Goal: Task Accomplishment & Management: Manage account settings

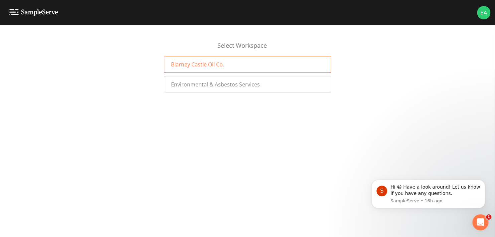
click at [219, 66] on span "Blarney Castle Oil Co." at bounding box center [197, 64] width 53 height 8
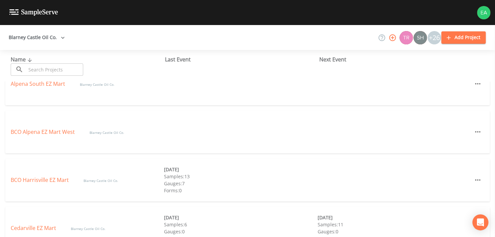
scroll to position [33, 0]
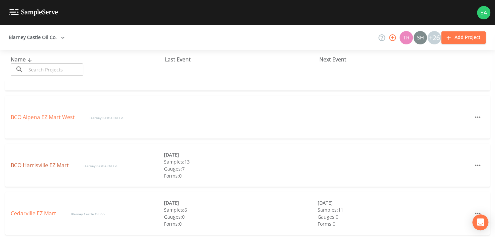
click at [35, 164] on link "BCO Harrisville EZ Mart" at bounding box center [40, 165] width 59 height 7
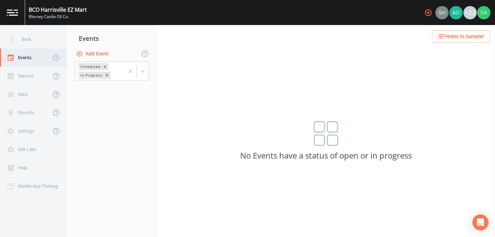
click at [29, 55] on div "Events" at bounding box center [25, 57] width 51 height 18
click at [143, 70] on icon at bounding box center [142, 71] width 7 height 7
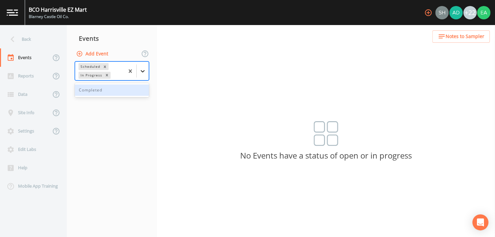
click at [143, 70] on icon at bounding box center [142, 71] width 7 height 7
click at [123, 90] on div "Completed" at bounding box center [112, 90] width 74 height 11
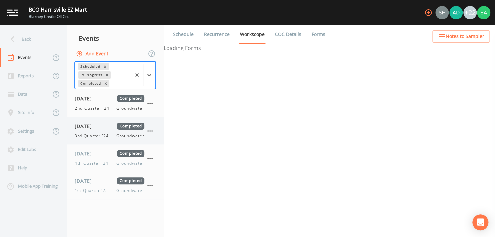
select select "4f082be6-97a7-4f70-a81f-c26a4e896ad7"
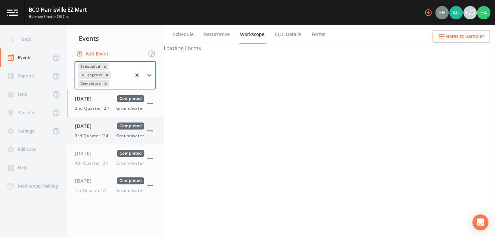
select select "4f082be6-97a7-4f70-a81f-c26a4e896ad7"
select select "90cb9eb4-6474-4a87-b19a-5893ccc283ba"
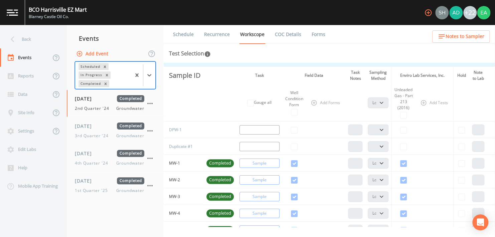
scroll to position [33, 0]
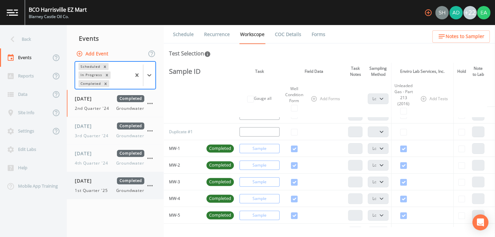
click at [97, 183] on span "04/29/2025" at bounding box center [86, 180] width 22 height 7
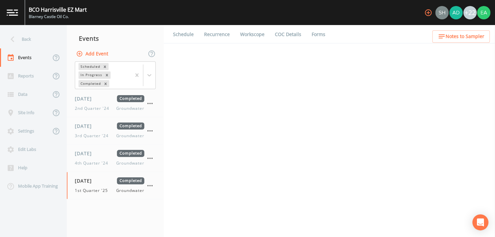
select select "4f082be6-97a7-4f70-a81f-c26a4e896ad7"
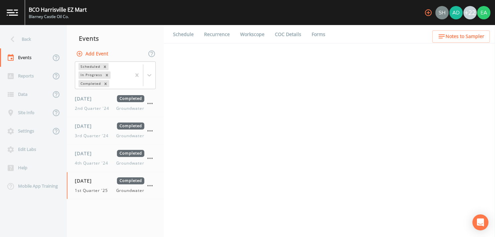
select select "4f082be6-97a7-4f70-a81f-c26a4e896ad7"
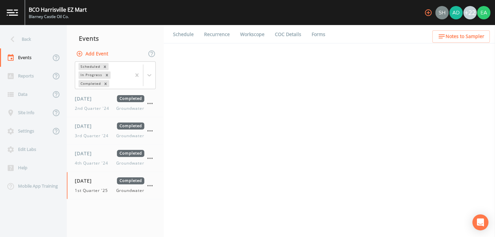
select select "4f082be6-97a7-4f70-a81f-c26a4e896ad7"
select select "c058c3d9-6e5f-4566-8da4-61f47bae8a00"
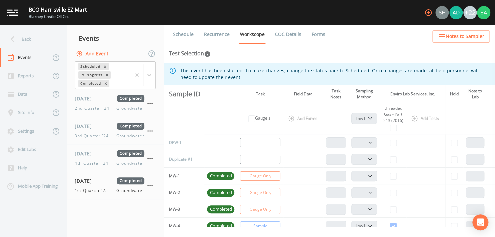
click at [483, 13] on img at bounding box center [483, 12] width 13 height 13
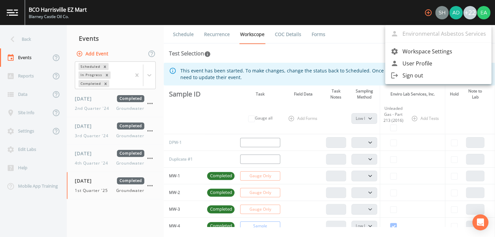
click at [471, 13] on div at bounding box center [247, 118] width 495 height 237
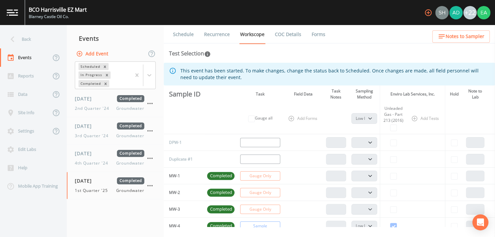
click at [429, 13] on icon "button" at bounding box center [428, 12] width 7 height 7
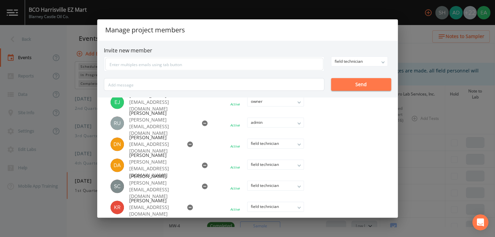
scroll to position [368, 0]
click at [420, 44] on div "Manage project members Invite new member field technician owner admin field tec…" at bounding box center [247, 118] width 495 height 237
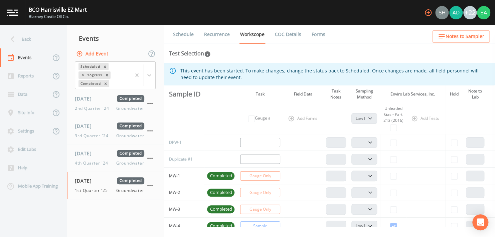
click at [208, 115] on th at bounding box center [221, 118] width 33 height 31
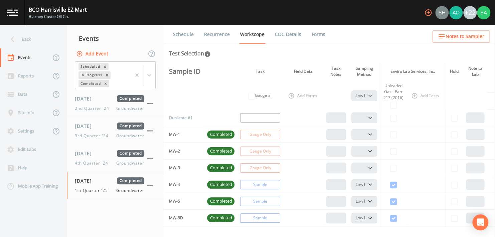
scroll to position [0, 0]
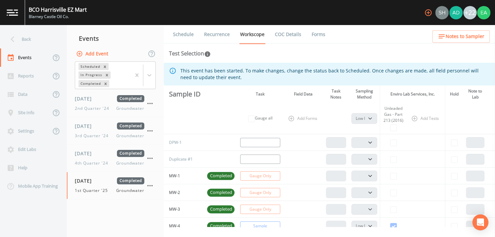
click at [266, 141] on td "Off" at bounding box center [260, 142] width 46 height 17
click at [152, 185] on icon "button" at bounding box center [149, 185] width 5 height 1
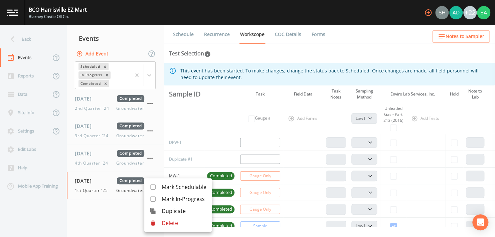
click at [174, 211] on span "Duplicate" at bounding box center [184, 211] width 45 height 8
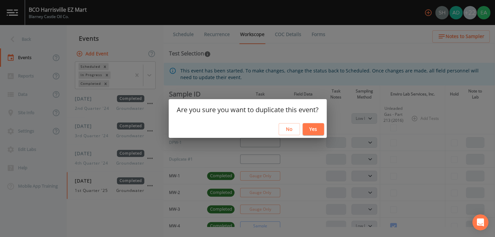
click at [314, 130] on button "Yes" at bounding box center [313, 129] width 21 height 12
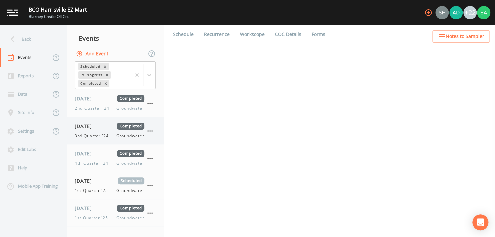
select select "4f082be6-97a7-4f70-a81f-c26a4e896ad7"
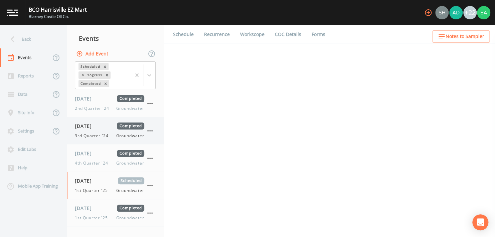
select select "4f082be6-97a7-4f70-a81f-c26a4e896ad7"
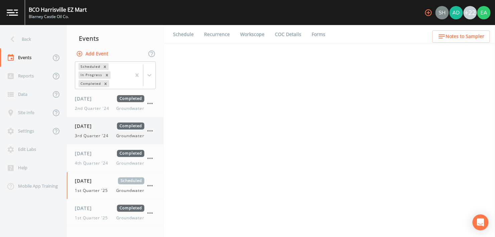
select select "4f082be6-97a7-4f70-a81f-c26a4e896ad7"
select select "c058c3d9-6e5f-4566-8da4-61f47bae8a00"
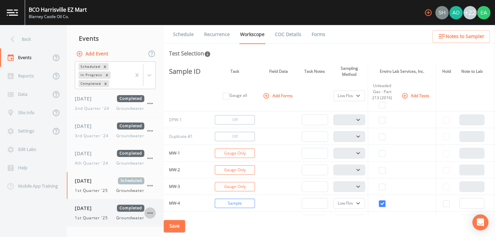
click at [151, 213] on icon "button" at bounding box center [150, 213] width 8 height 8
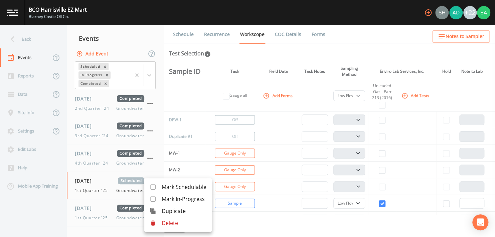
click at [164, 202] on span "Mark In-Progress" at bounding box center [184, 199] width 45 height 8
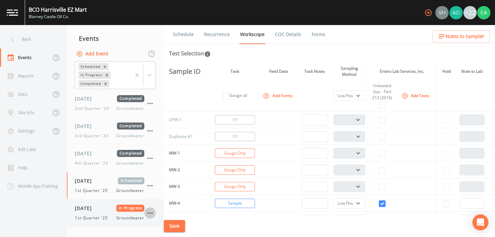
click at [150, 213] on icon "button" at bounding box center [149, 213] width 5 height 1
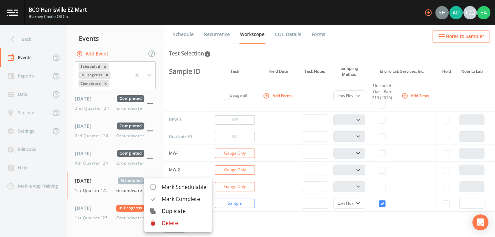
click at [105, 211] on div at bounding box center [247, 118] width 495 height 237
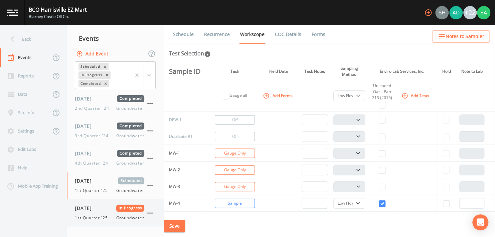
click at [95, 212] on div "04/29/2025 In Progress 1st Quarter '25 Groundwater" at bounding box center [110, 213] width 70 height 16
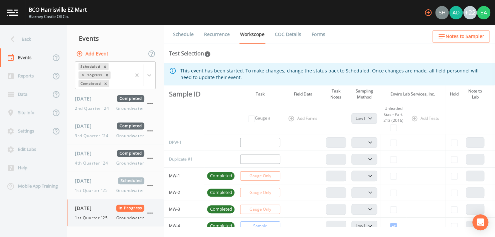
click at [95, 212] on div "04/29/2025 In Progress 1st Quarter '25 Groundwater" at bounding box center [110, 213] width 70 height 16
select select "4f082be6-97a7-4f70-a81f-c26a4e896ad7"
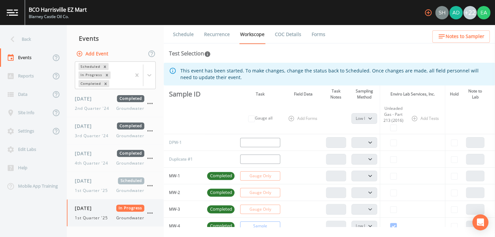
select select "4f082be6-97a7-4f70-a81f-c26a4e896ad7"
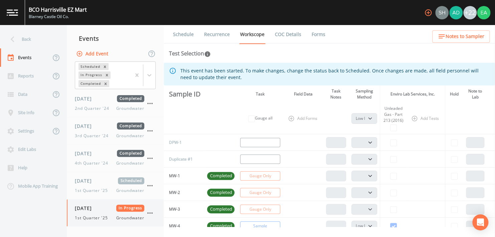
select select "4f082be6-97a7-4f70-a81f-c26a4e896ad7"
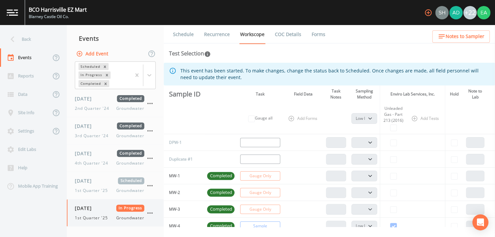
select select "c058c3d9-6e5f-4566-8da4-61f47bae8a00"
click at [282, 34] on link "COC Details" at bounding box center [288, 34] width 28 height 19
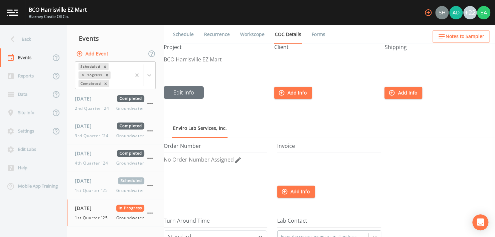
click at [179, 35] on link "Schedule" at bounding box center [183, 34] width 23 height 19
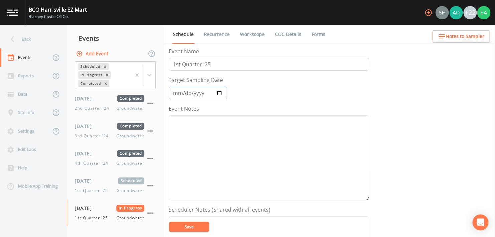
click at [220, 94] on input "2025-04-29" at bounding box center [198, 93] width 58 height 13
type input "2025-09-05"
click at [176, 65] on input "1st Quarter '25" at bounding box center [269, 64] width 201 height 13
type input "2nd Quarter '25"
click at [190, 228] on button "Save" at bounding box center [189, 227] width 40 height 10
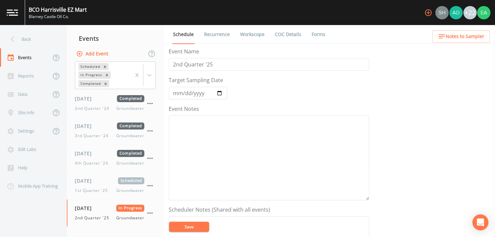
click at [220, 36] on link "Recurrence" at bounding box center [217, 34] width 28 height 19
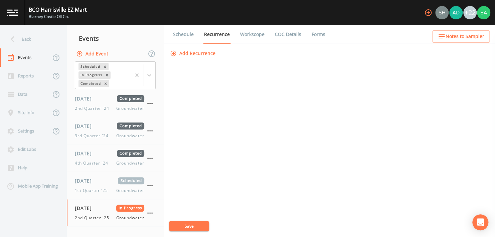
click at [251, 34] on link "Workscope" at bounding box center [252, 34] width 26 height 19
select select "4f082be6-97a7-4f70-a81f-c26a4e896ad7"
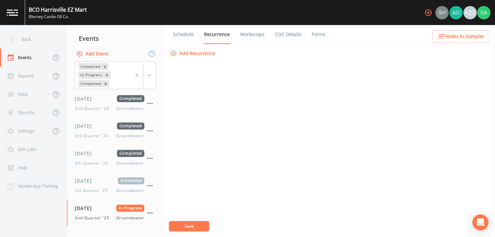
select select "4f082be6-97a7-4f70-a81f-c26a4e896ad7"
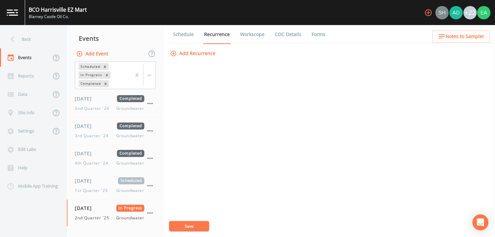
select select "4f082be6-97a7-4f70-a81f-c26a4e896ad7"
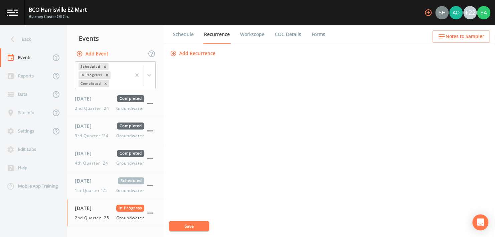
select select "c058c3d9-6e5f-4566-8da4-61f47bae8a00"
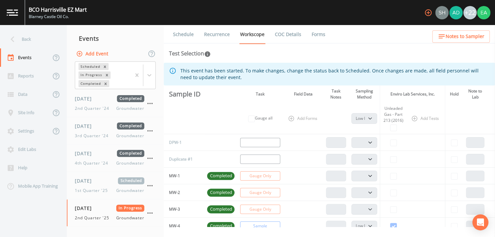
click at [221, 141] on td at bounding box center [221, 142] width 33 height 17
click at [174, 144] on td "DPW-1" at bounding box center [184, 142] width 41 height 17
click at [258, 141] on td "Off" at bounding box center [260, 142] width 46 height 17
click at [408, 145] on td at bounding box center [426, 142] width 39 height 17
click at [393, 144] on td at bounding box center [393, 142] width 26 height 17
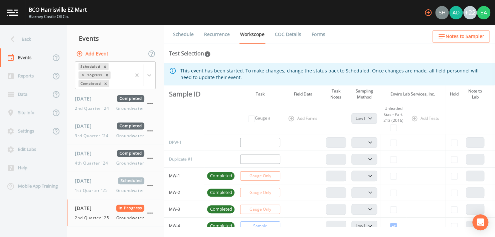
click at [393, 144] on td at bounding box center [393, 142] width 26 height 17
click at [391, 144] on td at bounding box center [393, 142] width 26 height 17
click at [97, 218] on span "2nd Quarter '25" at bounding box center [94, 218] width 38 height 6
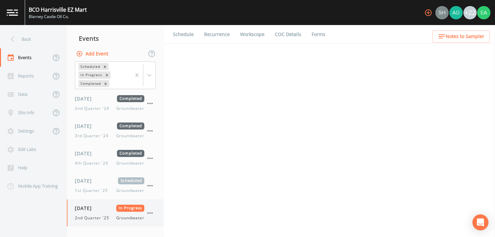
select select "4f082be6-97a7-4f70-a81f-c26a4e896ad7"
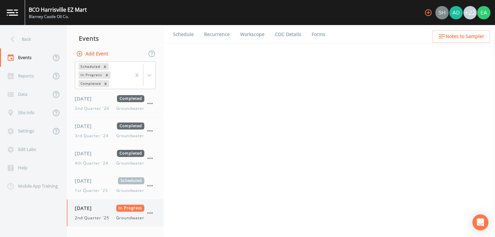
select select "4f082be6-97a7-4f70-a81f-c26a4e896ad7"
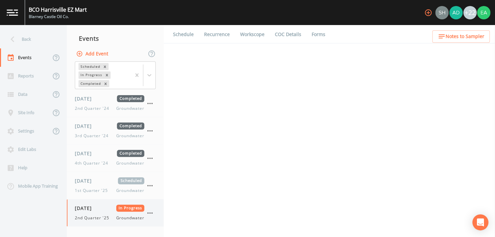
select select "4f082be6-97a7-4f70-a81f-c26a4e896ad7"
select select "c058c3d9-6e5f-4566-8da4-61f47bae8a00"
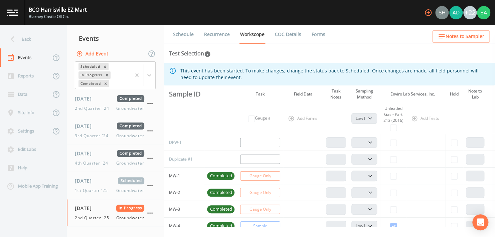
click at [216, 177] on span "Completed" at bounding box center [220, 176] width 27 height 7
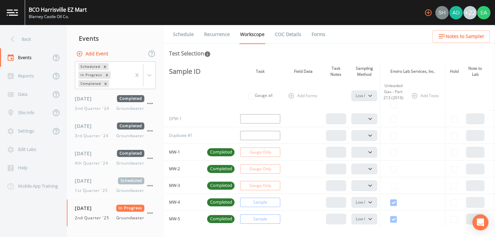
scroll to position [33, 0]
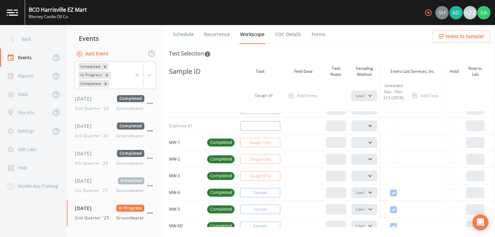
click at [221, 143] on span "Completed" at bounding box center [220, 142] width 27 height 7
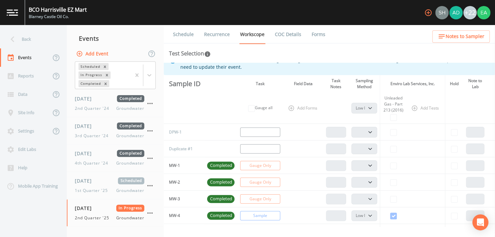
scroll to position [0, 0]
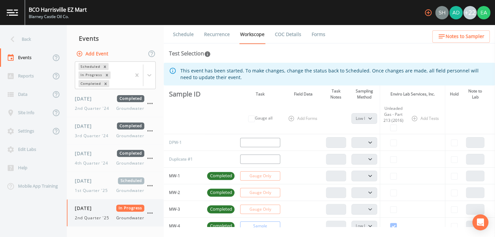
click at [149, 211] on icon "button" at bounding box center [150, 213] width 8 height 8
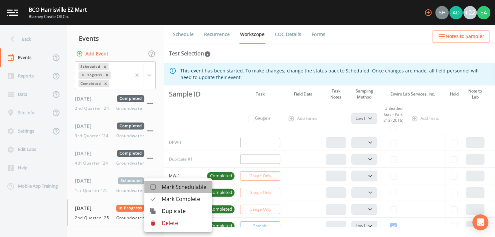
click at [173, 189] on span "Mark Schedulable" at bounding box center [184, 187] width 45 height 8
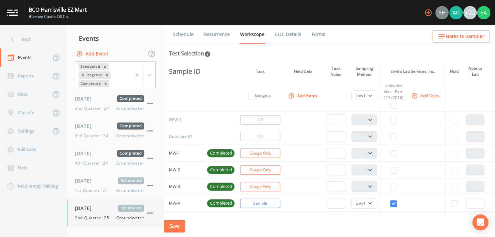
click at [154, 212] on button "button" at bounding box center [149, 213] width 11 height 11
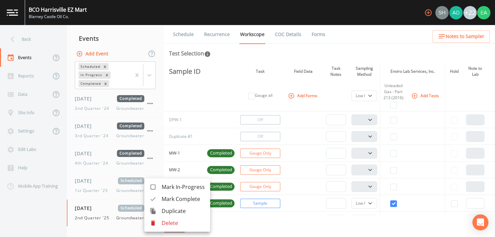
click at [308, 144] on div at bounding box center [247, 118] width 495 height 237
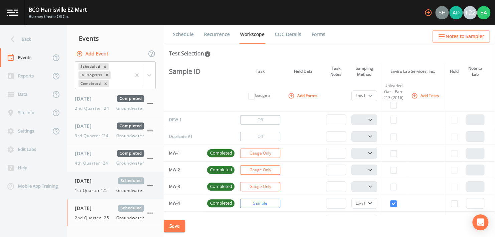
click at [97, 184] on span "04/29/2025" at bounding box center [86, 180] width 22 height 7
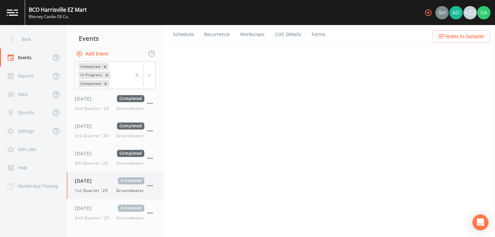
select select "4f082be6-97a7-4f70-a81f-c26a4e896ad7"
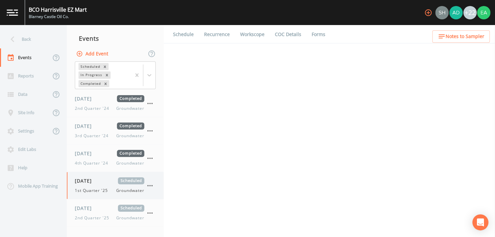
select select "4f082be6-97a7-4f70-a81f-c26a4e896ad7"
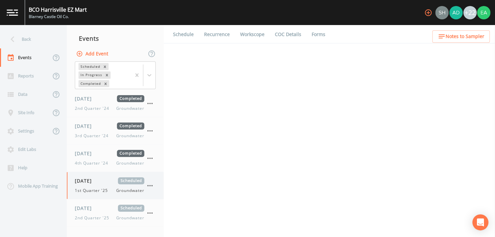
select select "4f082be6-97a7-4f70-a81f-c26a4e896ad7"
select select "c058c3d9-6e5f-4566-8da4-61f47bae8a00"
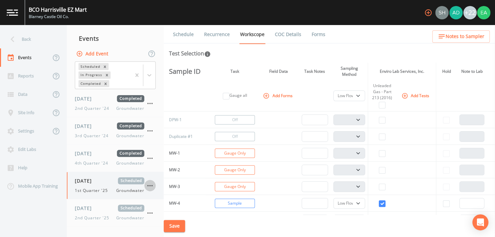
click at [150, 185] on icon "button" at bounding box center [149, 185] width 5 height 1
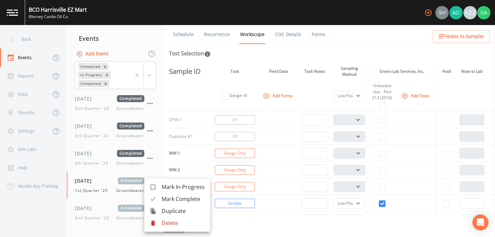
click at [172, 199] on span "Mark Complete" at bounding box center [183, 199] width 43 height 8
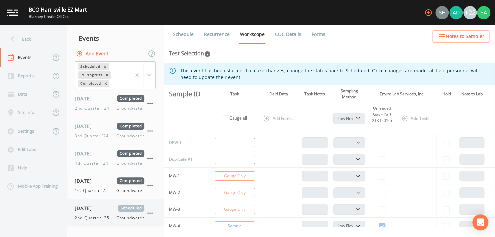
click at [128, 213] on div "09/05/2025 Scheduled 2nd Quarter '25 Groundwater" at bounding box center [110, 213] width 70 height 16
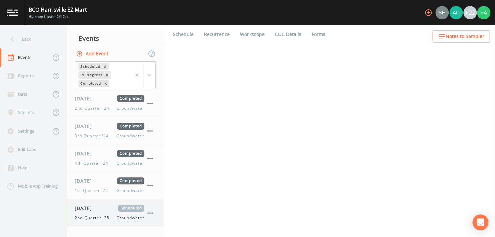
select select "4f082be6-97a7-4f70-a81f-c26a4e896ad7"
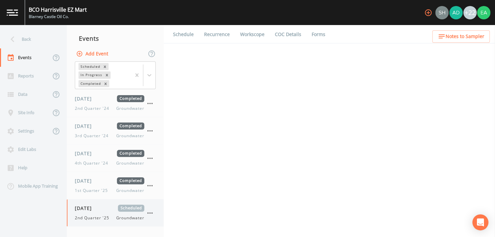
select select "4f082be6-97a7-4f70-a81f-c26a4e896ad7"
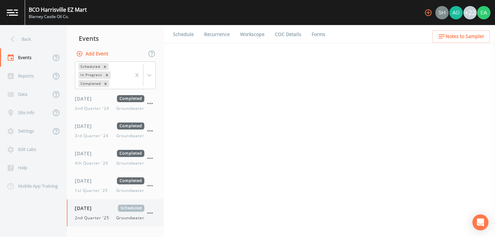
select select "4f082be6-97a7-4f70-a81f-c26a4e896ad7"
select select "c058c3d9-6e5f-4566-8da4-61f47bae8a00"
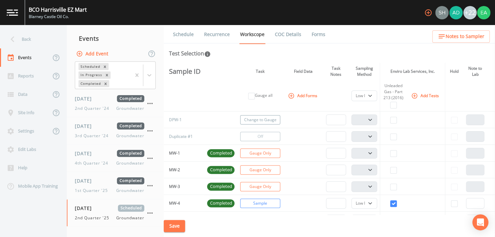
click at [249, 121] on button "Change to Gauge" at bounding box center [260, 119] width 40 height 9
click at [249, 121] on button "Turn Off" at bounding box center [260, 119] width 40 height 9
click at [249, 121] on button "Change to Gauge" at bounding box center [260, 119] width 40 height 9
click at [274, 121] on button "Turn Off" at bounding box center [260, 119] width 40 height 9
click at [343, 121] on input "text" at bounding box center [336, 120] width 20 height 11
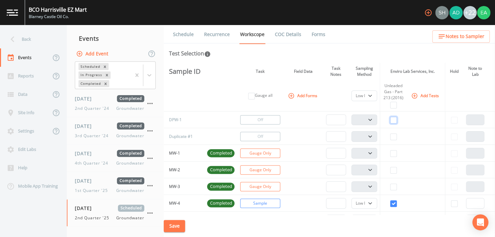
click at [392, 121] on input "checkbox" at bounding box center [393, 120] width 7 height 7
checkbox input "true"
select select
click at [369, 122] on select "PDB Bag Grab Low Flow 3 Vol. Purge" at bounding box center [365, 120] width 26 height 11
select select "4f082be6-97a7-4f70-a81f-c26a4e896ad7"
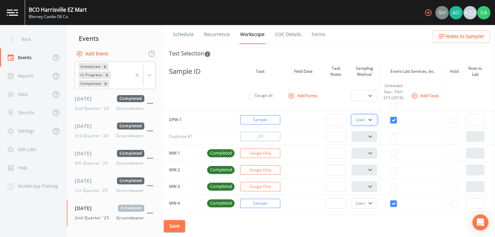
click at [352, 115] on select "PDB Bag Grab Low Flow 3 Vol. Purge" at bounding box center [365, 120] width 26 height 11
select select "4f082be6-97a7-4f70-a81f-c26a4e896ad7"
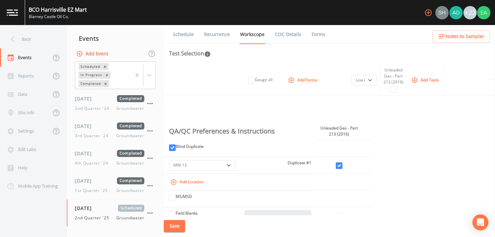
scroll to position [412, 0]
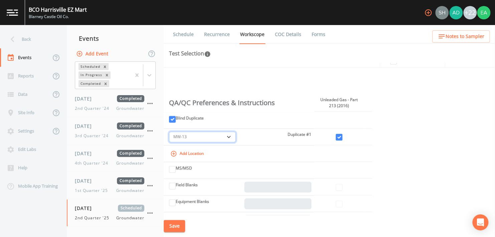
click at [229, 138] on select "-- DPW-1 MW-4 MW-5 MW-6D MW-6S MW-7D MW-7S MW-8S MW-9S MW-12 MW-13 MW-14 MW-15 …" at bounding box center [202, 137] width 67 height 11
select select "32c6ee38-6f74-4ba1-9d68-2cabd624afbe"
click at [341, 137] on input "checkbox" at bounding box center [339, 137] width 7 height 7
checkbox input "true"
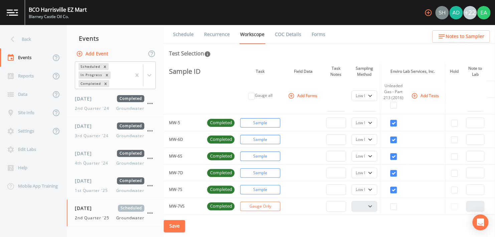
scroll to position [0, 0]
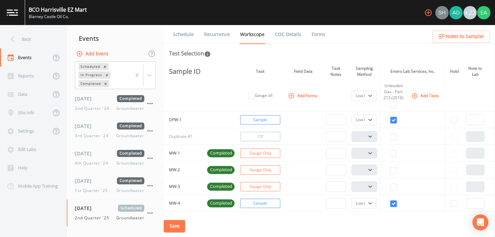
click at [314, 34] on link "Forms" at bounding box center [319, 34] width 16 height 19
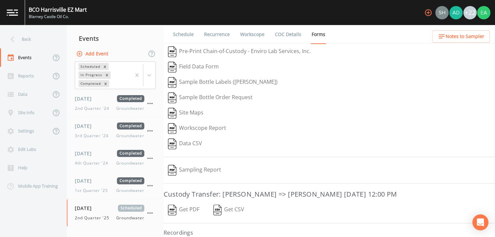
click at [292, 34] on link "COC Details" at bounding box center [288, 34] width 28 height 19
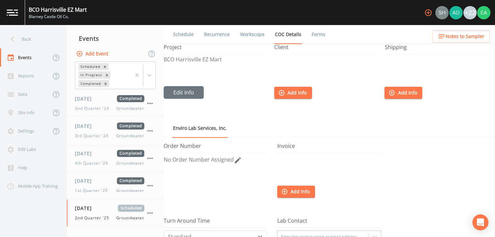
click at [256, 37] on link "Workscope" at bounding box center [252, 34] width 26 height 19
select select "4f082be6-97a7-4f70-a81f-c26a4e896ad7"
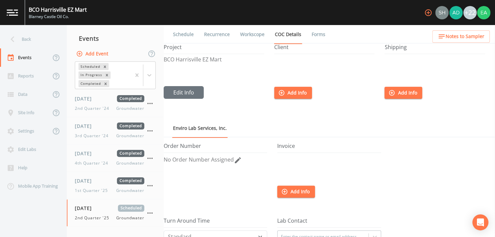
select select "4f082be6-97a7-4f70-a81f-c26a4e896ad7"
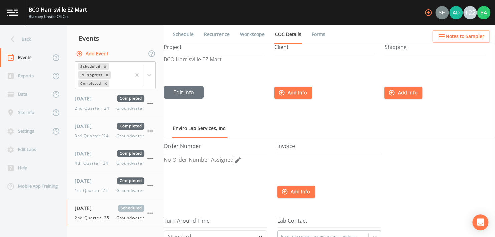
select select "4f082be6-97a7-4f70-a81f-c26a4e896ad7"
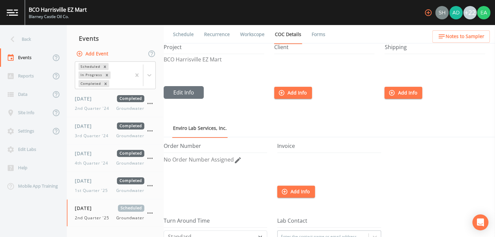
select select "c058c3d9-6e5f-4566-8da4-61f47bae8a00"
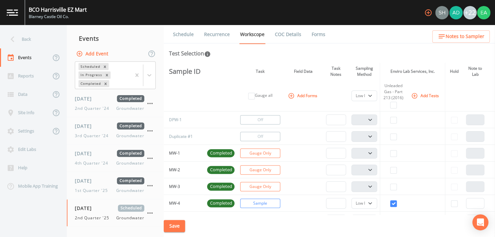
click at [178, 224] on button "Save" at bounding box center [174, 226] width 21 height 12
click at [177, 223] on button "Save" at bounding box center [174, 226] width 21 height 12
click at [251, 122] on button "Change to Gauge" at bounding box center [260, 119] width 40 height 9
click at [390, 120] on input "checkbox" at bounding box center [393, 120] width 7 height 7
checkbox input "true"
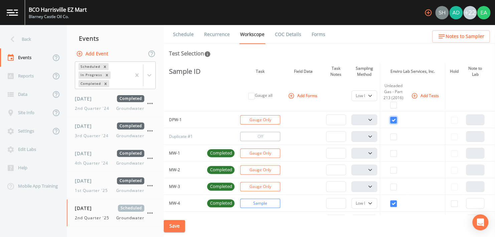
select select
select select "132d7689-3bb8-465b-98a9-744e7d509d8d"
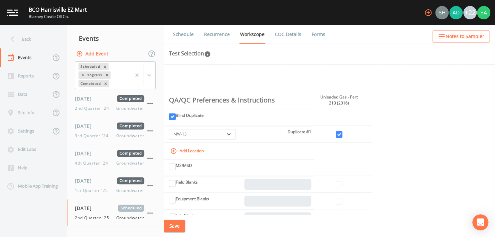
scroll to position [412, 0]
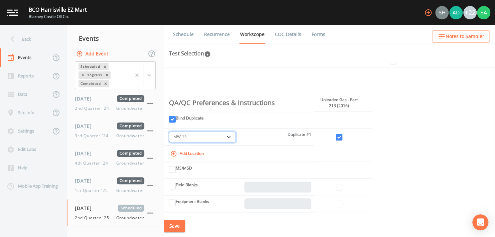
click at [223, 137] on select "-- DPW-1 MW-4 MW-5 MW-6D MW-6S MW-7D MW-7S MW-8S MW-9S MW-12 MW-13 MW-14 MW-15 …" at bounding box center [202, 137] width 67 height 11
select select "32c6ee38-6f74-4ba1-9d68-2cabd624afbe"
click at [339, 135] on input "checkbox" at bounding box center [339, 137] width 7 height 7
checkbox input "true"
click at [173, 227] on button "Save" at bounding box center [174, 226] width 21 height 12
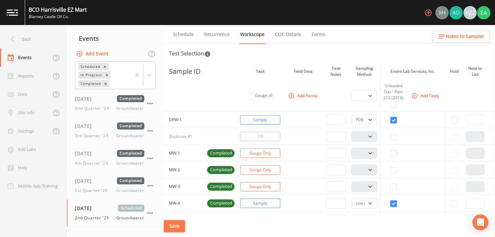
scroll to position [0, 0]
click at [215, 34] on link "Recurrence" at bounding box center [217, 34] width 28 height 19
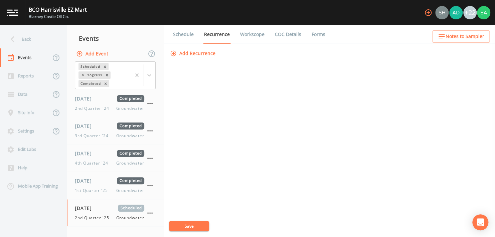
click at [178, 37] on link "Schedule" at bounding box center [183, 34] width 23 height 19
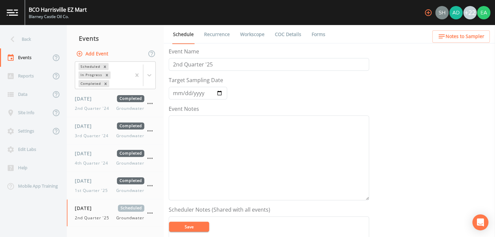
click at [257, 34] on link "Workscope" at bounding box center [252, 34] width 26 height 19
select select "4f082be6-97a7-4f70-a81f-c26a4e896ad7"
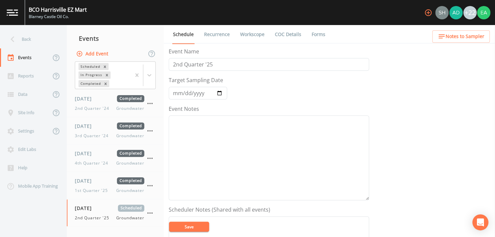
select select "4f082be6-97a7-4f70-a81f-c26a4e896ad7"
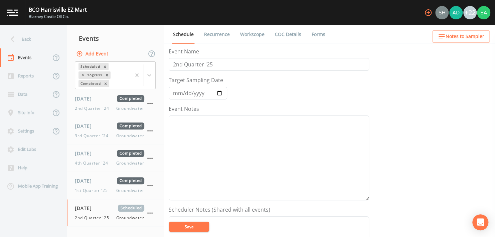
select select "4f082be6-97a7-4f70-a81f-c26a4e896ad7"
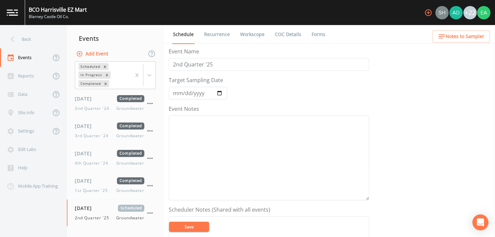
select select "c058c3d9-6e5f-4566-8da4-61f47bae8a00"
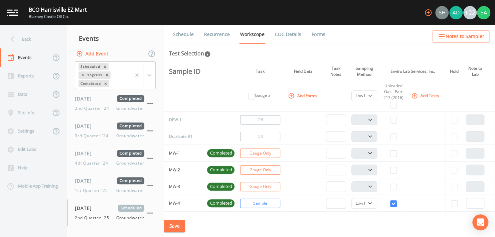
click at [311, 35] on link "Forms" at bounding box center [319, 34] width 16 height 19
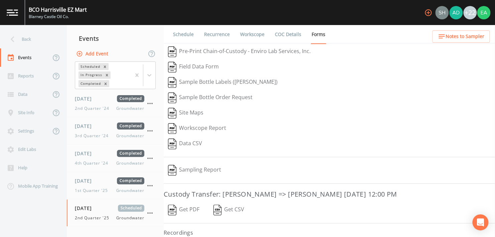
click at [198, 129] on button "Workscope Report" at bounding box center [197, 128] width 67 height 15
